Goal: Navigation & Orientation: Find specific page/section

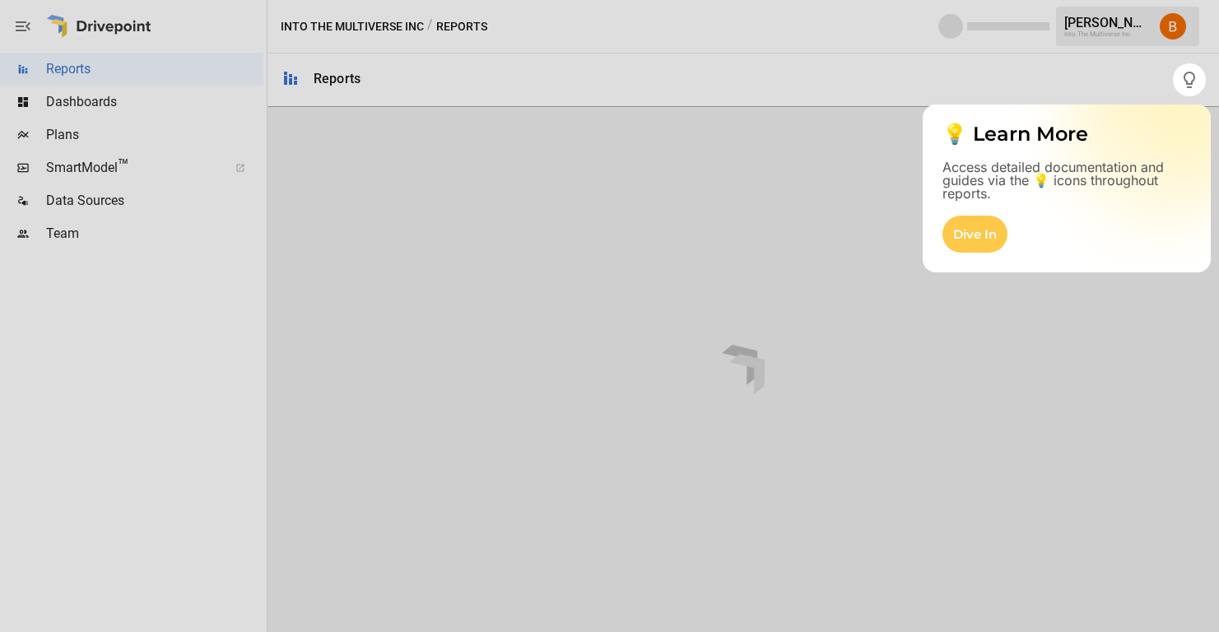
click at [794, 124] on div at bounding box center [609, 364] width 1219 height 536
click at [125, 165] on div at bounding box center [609, 364] width 1219 height 536
click at [100, 168] on div at bounding box center [609, 364] width 1219 height 536
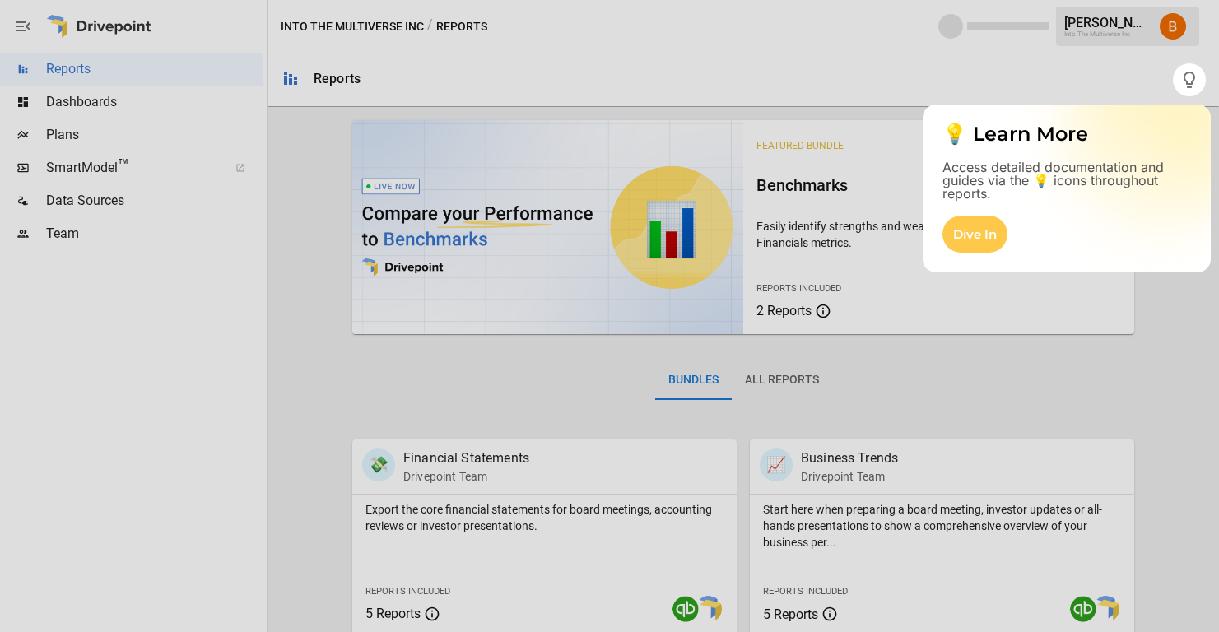
click at [92, 168] on div at bounding box center [609, 364] width 1219 height 536
click at [598, 86] on div at bounding box center [586, 316] width 1173 height 632
click at [114, 167] on div at bounding box center [609, 364] width 1219 height 536
click at [1168, 87] on div at bounding box center [586, 316] width 1173 height 632
click at [981, 225] on div "Dive In" at bounding box center [975, 234] width 65 height 37
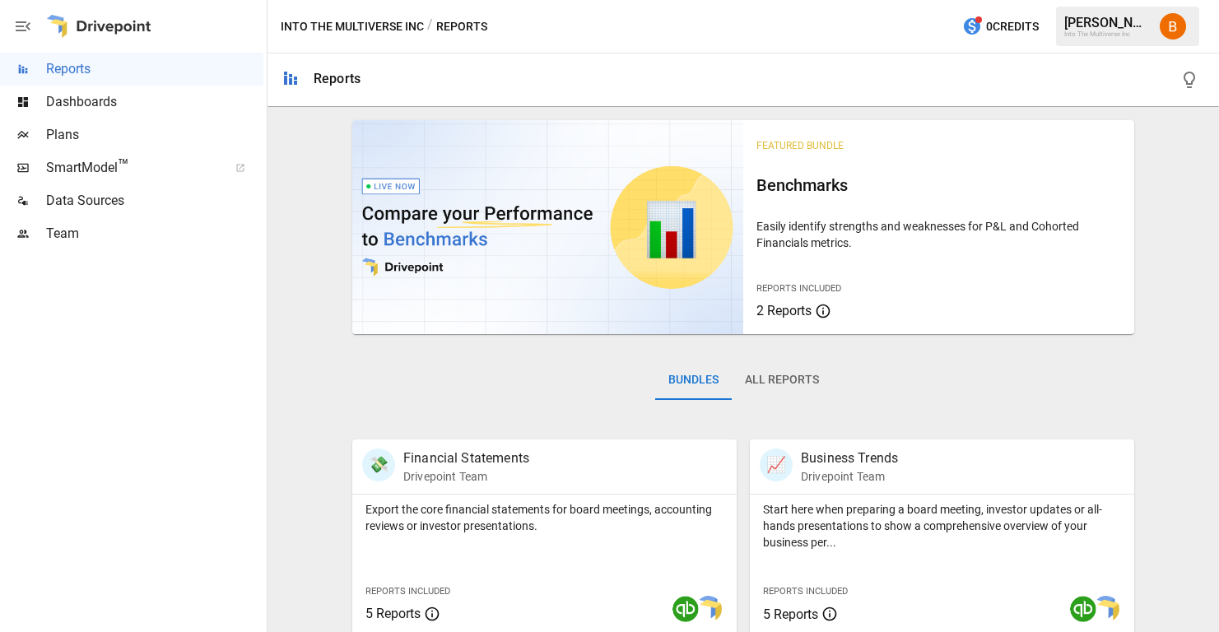
click at [109, 173] on span "SmartModel ™" at bounding box center [131, 168] width 171 height 20
